Goal: Check status: Check status

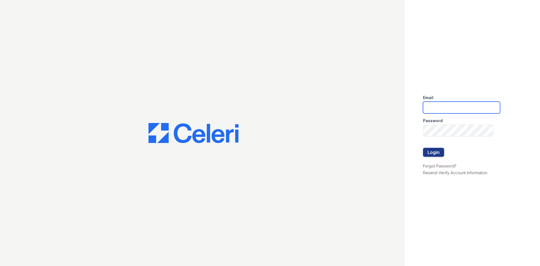
click at [470, 107] on input "email" at bounding box center [461, 108] width 77 height 12
type input "[EMAIL_ADDRESS]"
click at [423, 148] on button "Login" at bounding box center [433, 152] width 21 height 9
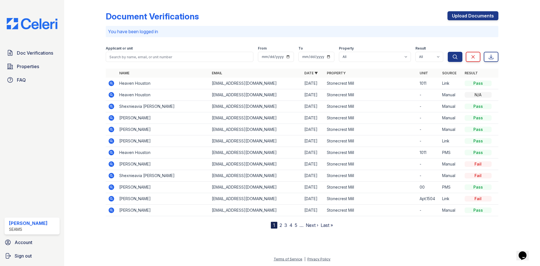
click at [113, 152] on icon at bounding box center [112, 153] width 6 height 6
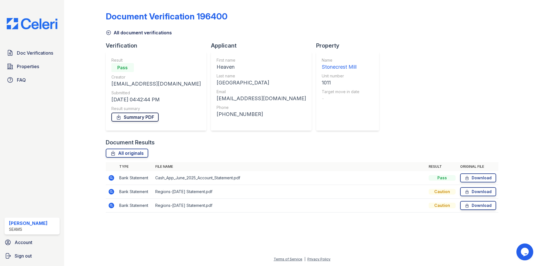
click at [152, 116] on link "Summary PDF" at bounding box center [134, 117] width 47 height 9
click at [113, 31] on link "All document verifications" at bounding box center [139, 32] width 66 height 7
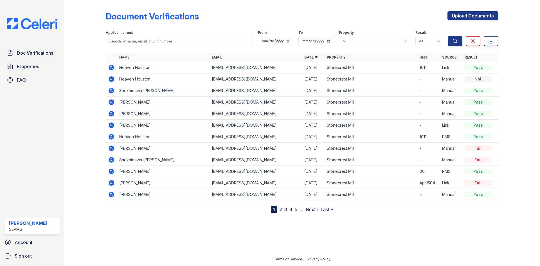
click at [112, 80] on icon at bounding box center [111, 79] width 7 height 7
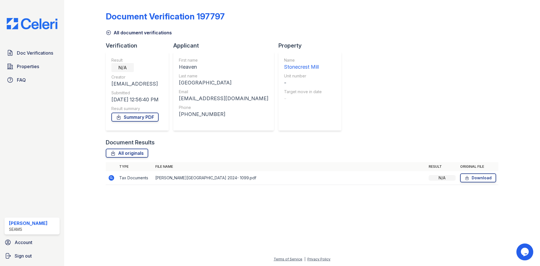
click at [115, 35] on link "All document verifications" at bounding box center [139, 32] width 66 height 7
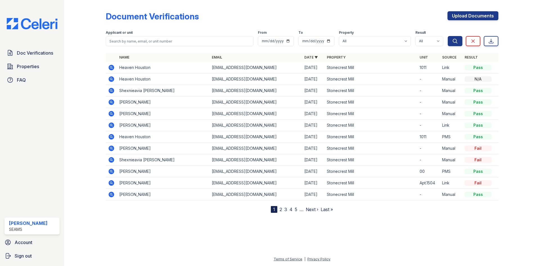
click at [110, 66] on icon at bounding box center [112, 68] width 6 height 6
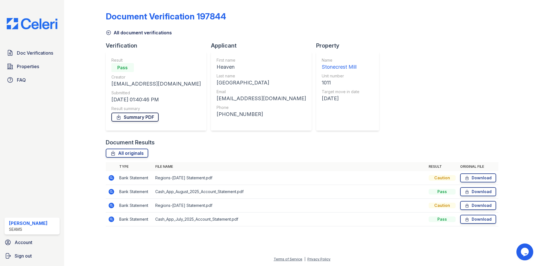
click at [125, 117] on link "Summary PDF" at bounding box center [134, 117] width 47 height 9
